Goal: Task Accomplishment & Management: Complete application form

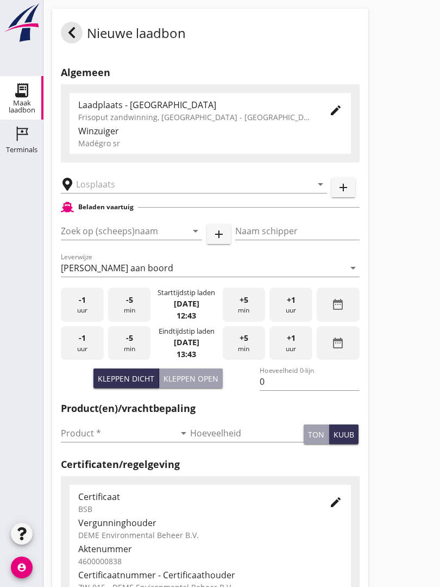
click at [153, 189] on input "text" at bounding box center [186, 184] width 221 height 17
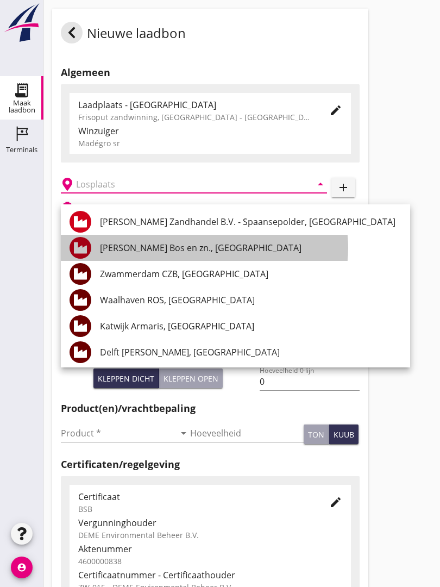
click at [182, 246] on div "[PERSON_NAME] Bos en zn., [GEOGRAPHIC_DATA]" at bounding box center [251, 247] width 302 height 13
type input "[PERSON_NAME] Bos en zn., [GEOGRAPHIC_DATA]"
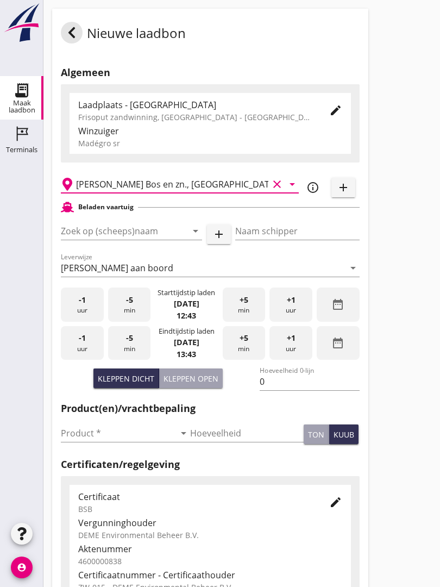
click at [164, 240] on input "Zoek op (scheeps)naam" at bounding box center [116, 230] width 111 height 17
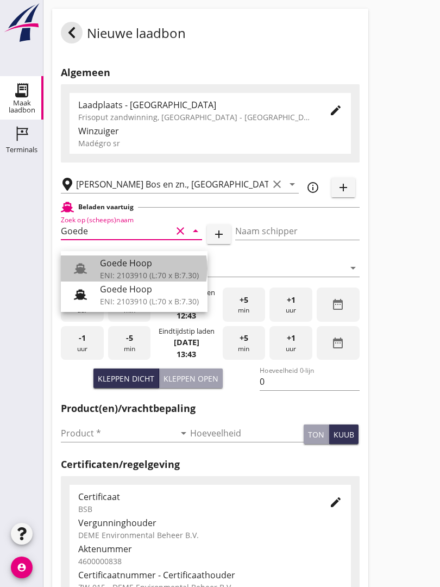
click at [153, 266] on div "Goede Hoop" at bounding box center [149, 263] width 99 height 13
type input "Goede Hoop"
type input "[PERSON_NAME]"
type input "555"
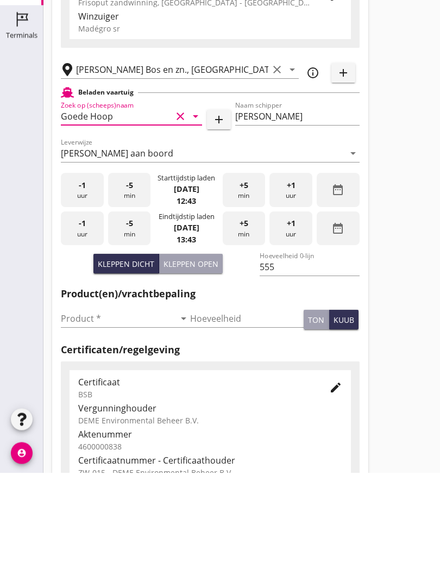
click at [84, 425] on input "Product *" at bounding box center [118, 433] width 114 height 17
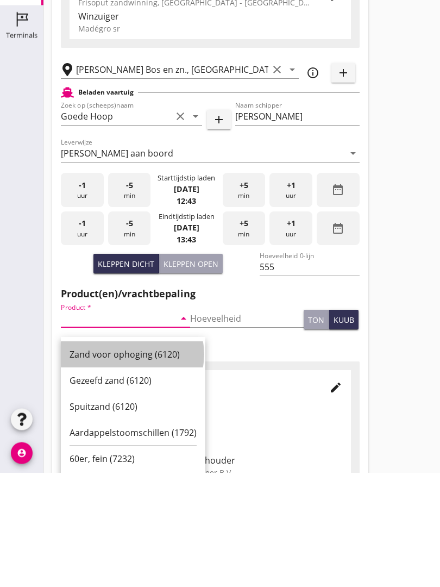
click at [144, 463] on div "Zand voor ophoging (6120)" at bounding box center [133, 469] width 127 height 13
type input "Zand voor ophoging (6120)"
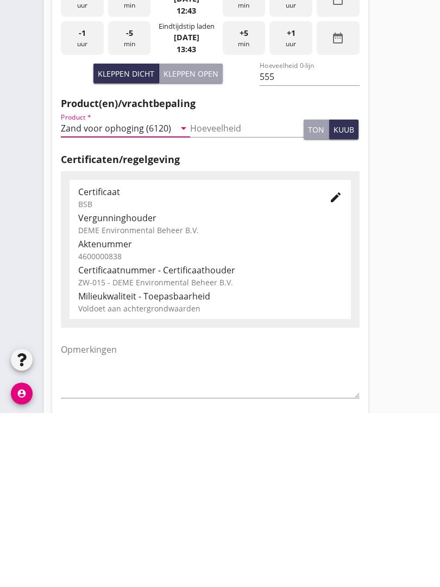
scroll to position [190, 0]
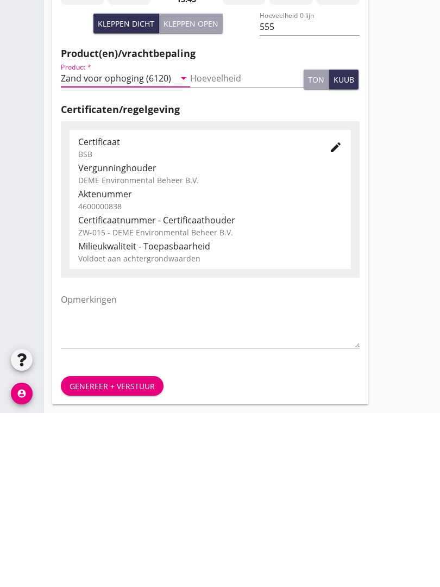
click at [131, 555] on div "Genereer + verstuur" at bounding box center [112, 560] width 85 height 11
